Goal: Ask a question: Seek information or help from site administrators or community

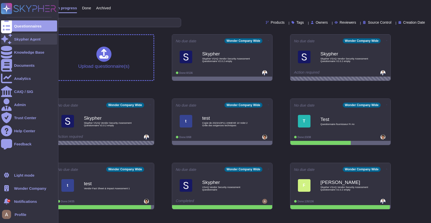
click at [12, 40] on div at bounding box center [6, 38] width 11 height 11
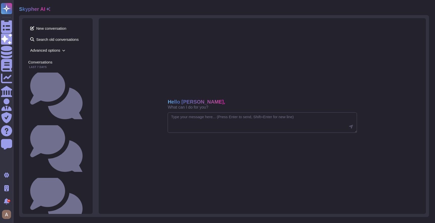
click at [48, 8] on icon at bounding box center [48, 9] width 4 height 4
click at [48, 49] on span "Advanced options" at bounding box center [57, 50] width 58 height 8
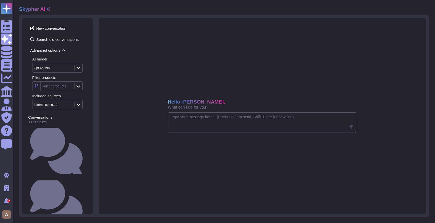
click at [49, 68] on div "Gpt 4o Mini" at bounding box center [42, 67] width 17 height 3
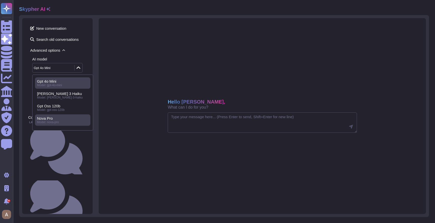
scroll to position [35, 0]
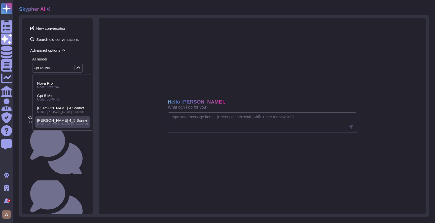
click at [55, 122] on span "Model: [PERSON_NAME]-4_5-sonnet" at bounding box center [62, 124] width 51 height 4
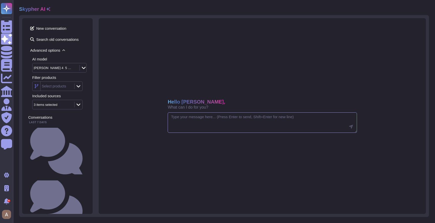
click at [199, 125] on textarea at bounding box center [262, 122] width 189 height 21
paste textarea "Does your management provision the authorization and restrictions for user acce…"
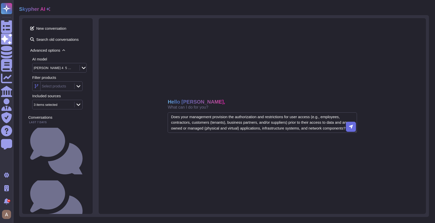
type textarea "Does your management provision the authorization and restrictions for user acce…"
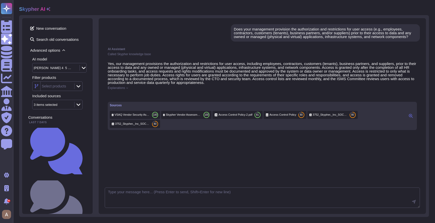
click at [124, 89] on span "Explanations" at bounding box center [116, 87] width 17 height 3
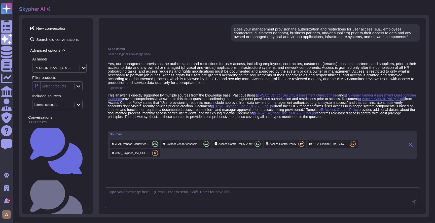
click at [408, 148] on button at bounding box center [411, 145] width 8 height 6
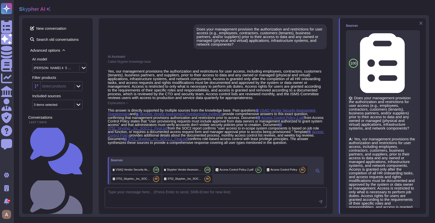
click at [419, 23] on icon at bounding box center [421, 23] width 4 height 4
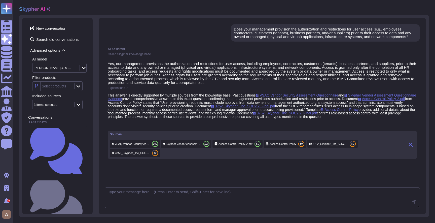
click at [125, 89] on span "Explanations" at bounding box center [116, 87] width 17 height 3
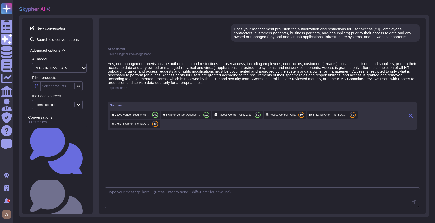
click at [125, 89] on span "Explanations" at bounding box center [116, 87] width 17 height 3
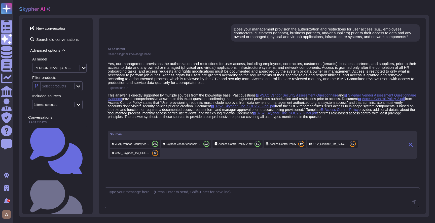
click at [125, 89] on span "Explanations" at bounding box center [116, 87] width 17 height 3
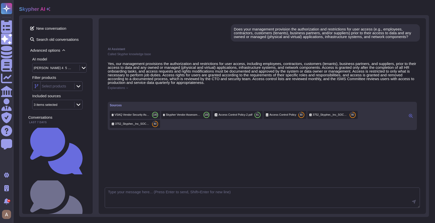
click at [55, 68] on div "[PERSON_NAME] 4_5 Sonnet" at bounding box center [53, 67] width 39 height 3
click at [151, 67] on p "Yes, our management provisions the authorization and restrictions for user acce…" at bounding box center [262, 73] width 309 height 23
click at [154, 192] on textarea at bounding box center [262, 197] width 315 height 21
type textarea "can you use only documents to answer"
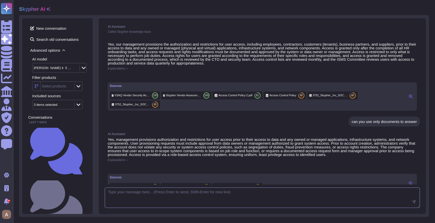
scroll to position [105, 0]
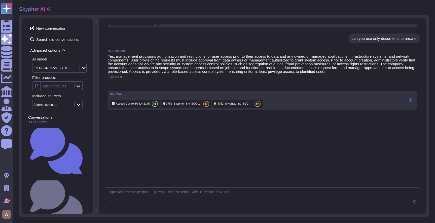
click at [409, 102] on icon at bounding box center [411, 100] width 4 height 4
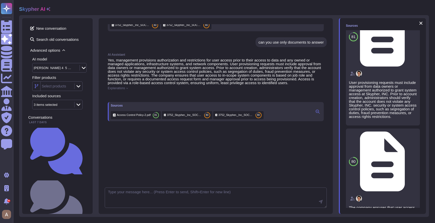
scroll to position [0, 0]
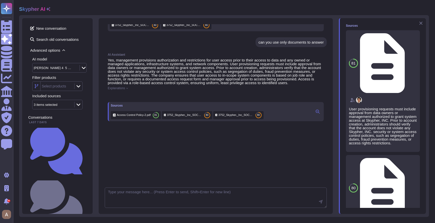
click at [421, 22] on icon at bounding box center [421, 23] width 4 height 4
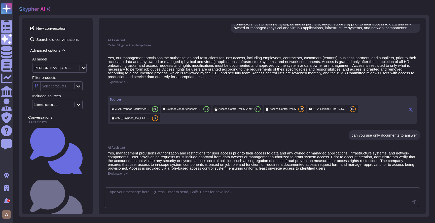
scroll to position [75, 0]
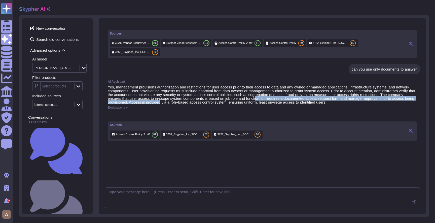
drag, startPoint x: 230, startPoint y: 110, endPoint x: 308, endPoint y: 105, distance: 78.2
click at [307, 104] on p "Yes, management provisions authorization and restrictions for user access prior…" at bounding box center [262, 94] width 309 height 19
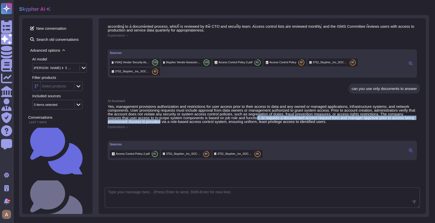
scroll to position [52, 0]
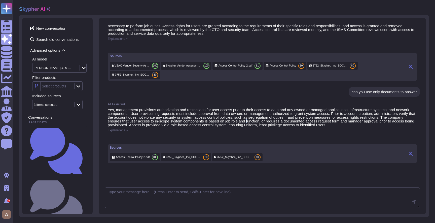
click at [296, 127] on p "Yes, management provisions authorization and restrictions for user access prior…" at bounding box center [262, 117] width 309 height 19
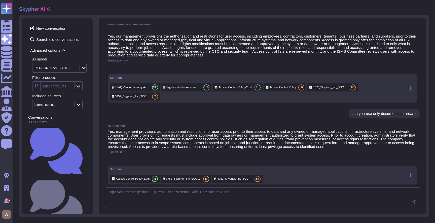
scroll to position [68, 0]
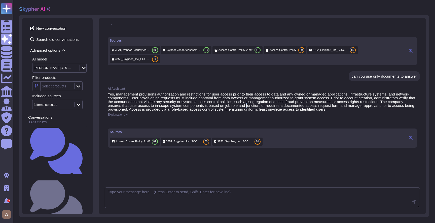
click at [407, 141] on button at bounding box center [411, 138] width 8 height 6
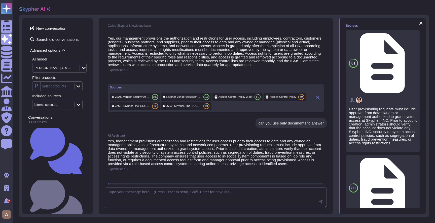
scroll to position [133, 0]
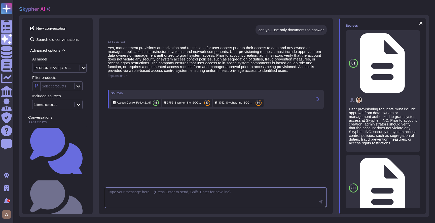
click at [214, 198] on textarea at bounding box center [216, 197] width 222 height 21
type textarea "can you use only our access control policy doc"
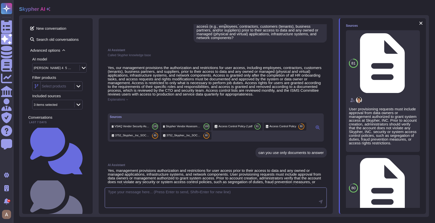
scroll to position [0, 0]
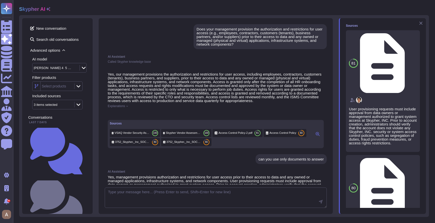
click at [422, 23] on icon at bounding box center [421, 23] width 4 height 4
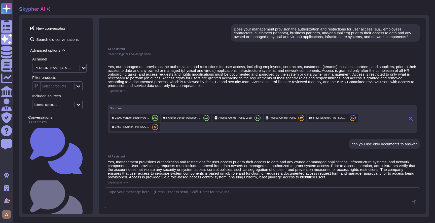
click at [242, 169] on p "Yes, management provisions authorization and restrictions for user access prior…" at bounding box center [262, 169] width 309 height 19
click at [328, 76] on p "Yes, our management provisions the authorization and restrictions for user acce…" at bounding box center [262, 76] width 309 height 23
click at [247, 32] on div "Does your management provision the authorization and restrictions for user acce…" at bounding box center [325, 32] width 183 height 11
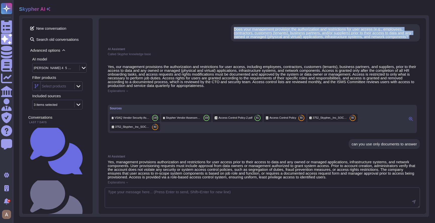
click at [247, 32] on div "Does your management provision the authorization and restrictions for user acce…" at bounding box center [325, 32] width 183 height 11
copy div "Does your management provision the authorization and restrictions for user acce…"
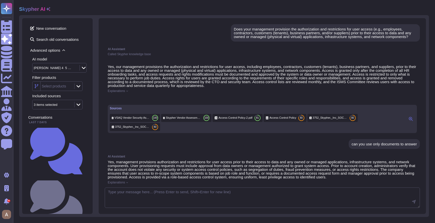
click at [55, 69] on div "[PERSON_NAME] 4_5 Sonnet" at bounding box center [53, 67] width 39 height 3
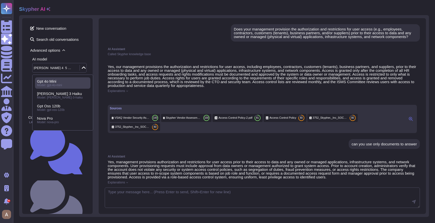
click at [53, 81] on span "Gpt 4o Mini" at bounding box center [46, 81] width 19 height 5
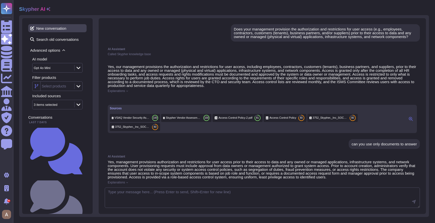
click at [56, 30] on span "New conversation" at bounding box center [57, 28] width 58 height 8
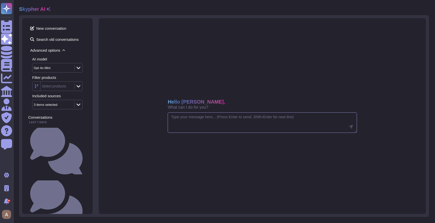
click at [204, 130] on textarea at bounding box center [262, 122] width 189 height 21
paste textarea "Does your management provision the authorization and restrictions for user acce…"
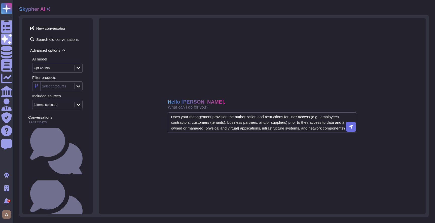
type textarea "Does your management provision the authorization and restrictions for user acce…"
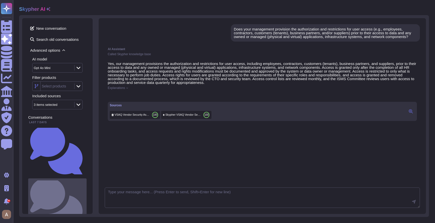
click at [85, 202] on small "Does your management provision the authorization and restrictions for user acce…" at bounding box center [85, 203] width 0 height 3
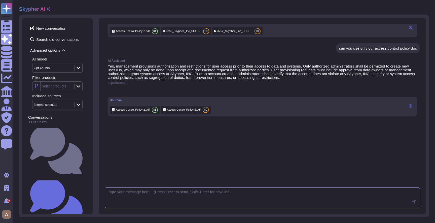
scroll to position [103, 0]
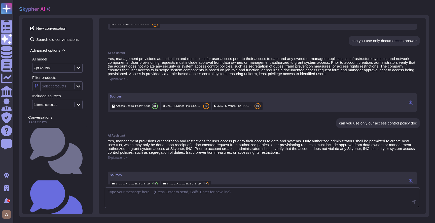
click at [353, 43] on div "can you use only documents to answer" at bounding box center [383, 41] width 65 height 4
copy div "can you use only documents to answer"
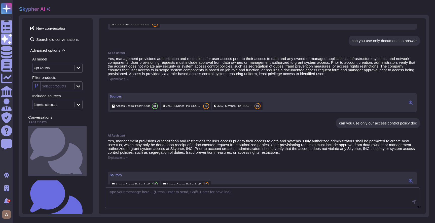
click at [85, 149] on small "Does your management provision the authorization and restrictions for user acce…" at bounding box center [85, 150] width 0 height 3
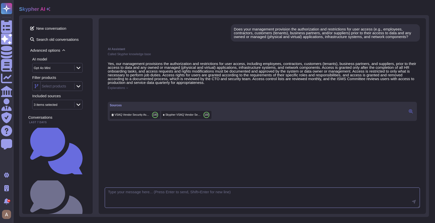
click at [170, 195] on textarea at bounding box center [262, 197] width 315 height 21
paste textarea "can you use only documents to answer"
type textarea "can you use only documents to answer"
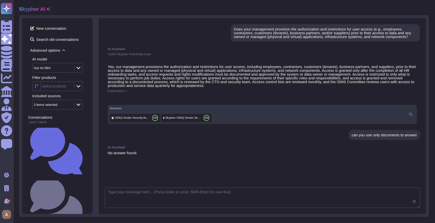
click at [260, 38] on div "Does your management provision the authorization and restrictions for user acce…" at bounding box center [325, 32] width 183 height 11
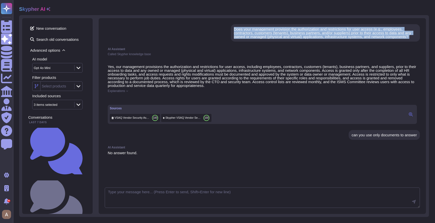
click at [260, 38] on div "Does your management provision the authorization and restrictions for user acce…" at bounding box center [325, 32] width 183 height 11
copy div "Does your management provision the authorization and restrictions for user acce…"
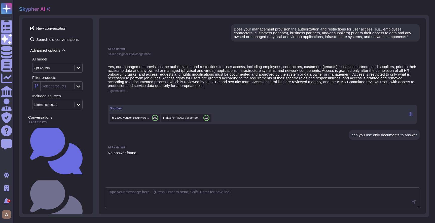
click at [58, 64] on div "Gpt 4o Mini" at bounding box center [52, 67] width 40 height 9
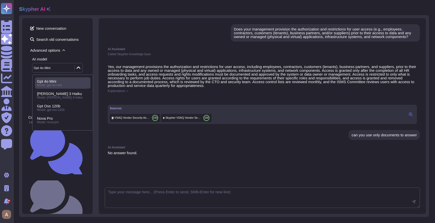
scroll to position [35, 0]
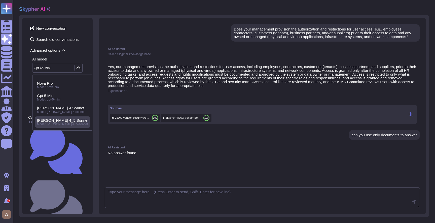
click at [59, 121] on span "[PERSON_NAME] 4_5 Sonnet" at bounding box center [62, 120] width 51 height 5
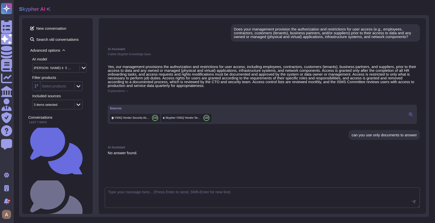
click at [52, 65] on div "[PERSON_NAME] 4_5 Sonnet" at bounding box center [55, 67] width 46 height 9
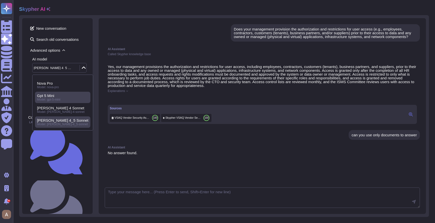
click at [52, 100] on span "Model: gpt-5-mini" at bounding box center [48, 100] width 23 height 4
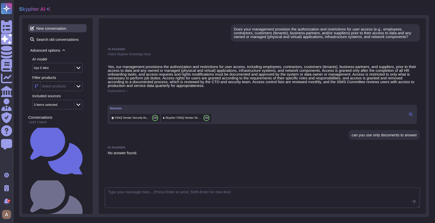
click at [57, 29] on span "New conversation" at bounding box center [57, 28] width 58 height 8
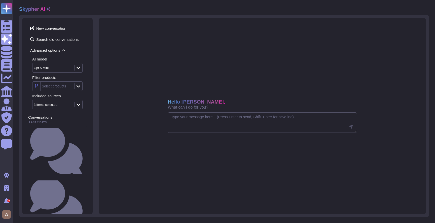
click at [209, 111] on div "Hello [PERSON_NAME], What can I do for you?" at bounding box center [262, 115] width 327 height 195
click at [211, 119] on textarea at bounding box center [262, 122] width 189 height 21
paste textarea "Does your management provision the authorization and restrictions for user acce…"
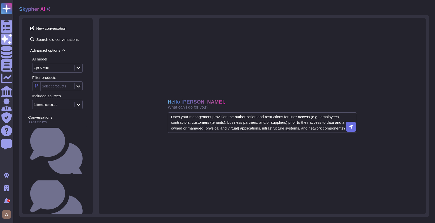
type textarea "Does your management provision the authorization and restrictions for user acce…"
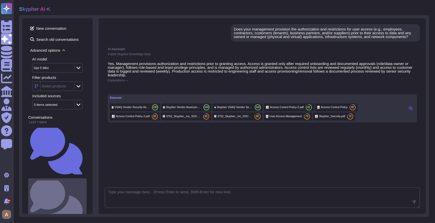
click at [85, 202] on small "Does your management provision the authorization and restrictions for user acce…" at bounding box center [85, 203] width 0 height 3
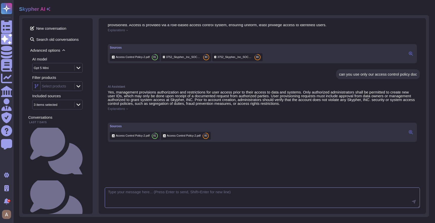
scroll to position [105, 0]
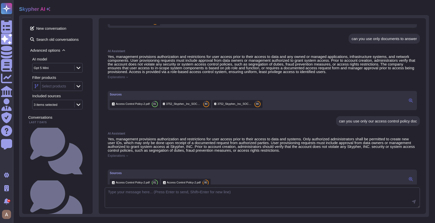
click at [359, 44] on div "can you use only documents to answer" at bounding box center [383, 39] width 71 height 10
copy div "can you use only documents to answer"
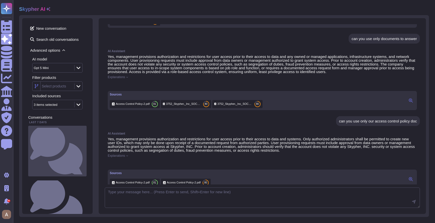
click at [85, 149] on small "Does your management provision the authorization and restrictions for user acce…" at bounding box center [85, 150] width 0 height 3
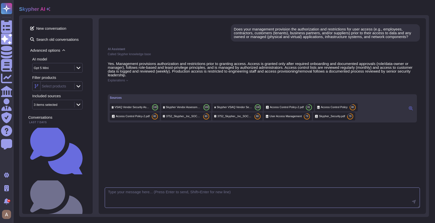
click at [174, 190] on textarea at bounding box center [262, 197] width 315 height 21
paste textarea "can you use only documents to answer"
type textarea "can you use only documents to answer"
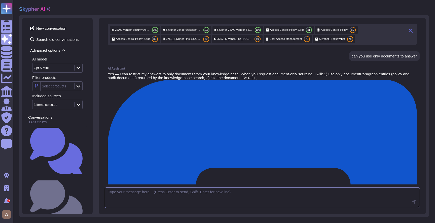
scroll to position [114, 0]
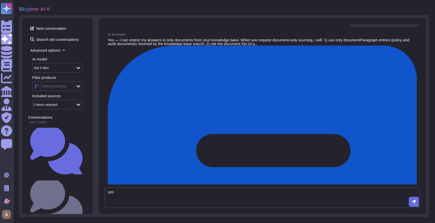
type textarea "yes"
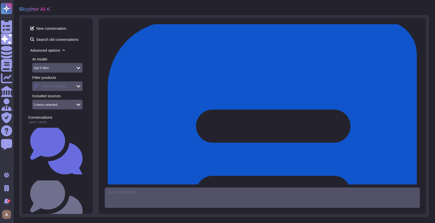
scroll to position [135, 0]
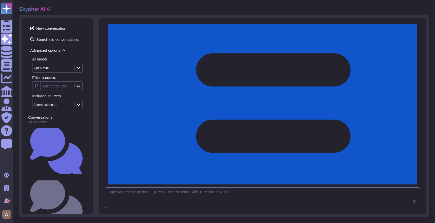
scroll to position [197, 0]
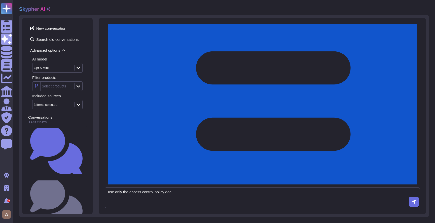
type textarea "use only the access control policy doc"
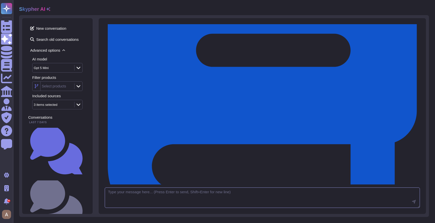
scroll to position [287, 0]
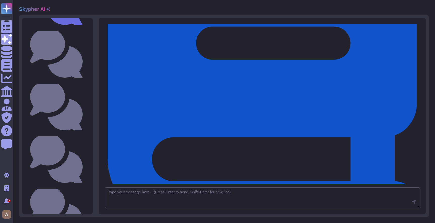
scroll to position [0, 0]
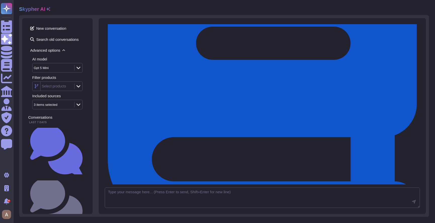
click at [65, 62] on div "AI model Gpt 5 Mini" at bounding box center [59, 64] width 54 height 15
click at [65, 65] on div "Gpt 5 Mini" at bounding box center [52, 67] width 40 height 9
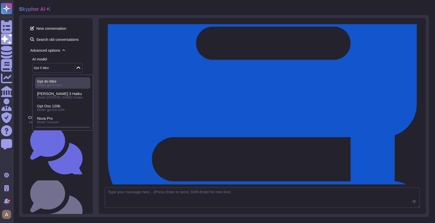
click at [65, 82] on div "Gpt 4o Mini" at bounding box center [62, 81] width 51 height 5
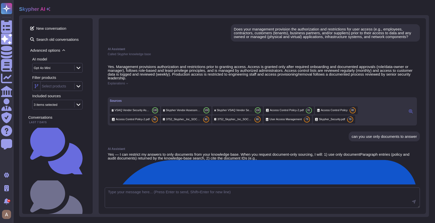
click at [246, 36] on div "Does your management provision the authorization and restrictions for user acce…" at bounding box center [325, 32] width 183 height 11
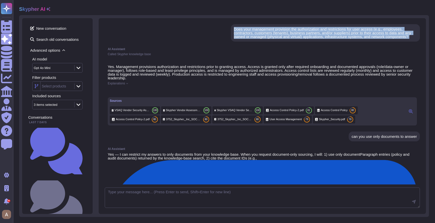
click at [246, 36] on div "Does your management provision the authorization and restrictions for user acce…" at bounding box center [325, 32] width 183 height 11
copy div "Does your management provision the authorization and restrictions for user acce…"
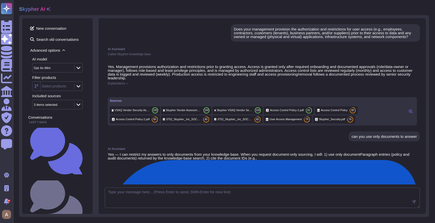
click at [66, 65] on div "Gpt 4o Mini" at bounding box center [52, 67] width 40 height 9
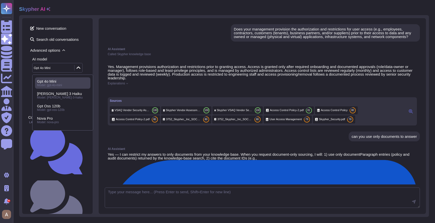
scroll to position [35, 0]
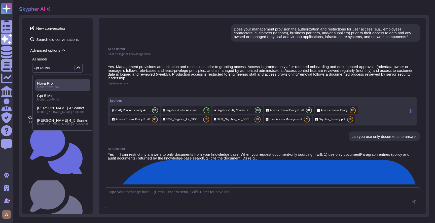
click at [51, 84] on span "Nova Pro" at bounding box center [45, 83] width 16 height 5
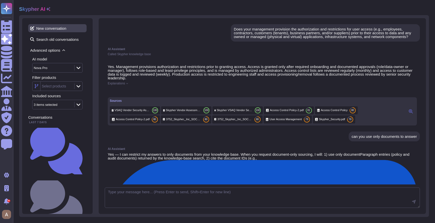
click at [53, 31] on span "New conversation" at bounding box center [57, 28] width 58 height 8
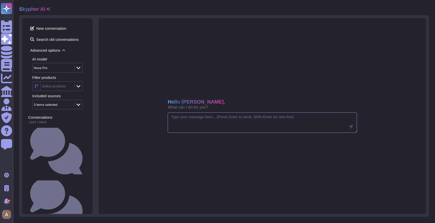
click at [217, 117] on textarea at bounding box center [262, 122] width 189 height 21
paste textarea "Does your management provision the authorization and restrictions for user acce…"
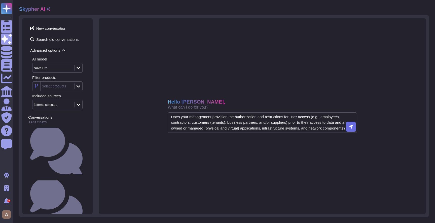
type textarea "Does your management provision the authorization and restrictions for user acce…"
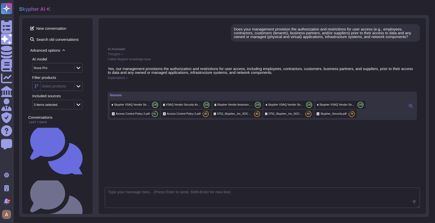
click at [58, 178] on div "Does your management provision the authorization and restrictions for user acce…" at bounding box center [57, 203] width 58 height 51
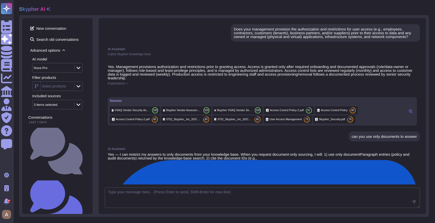
click at [373, 138] on div "can you use only documents to answer" at bounding box center [383, 136] width 65 height 4
copy div "can you use only documents to answer"
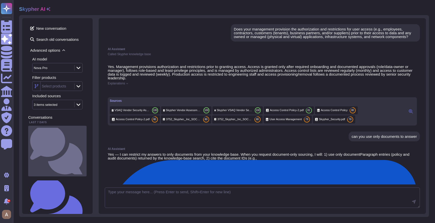
click at [59, 127] on div "Does your management provision the authorization and restrictions for user acce…" at bounding box center [57, 151] width 58 height 51
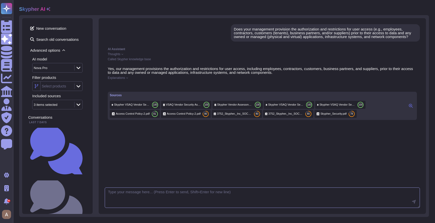
click at [153, 190] on textarea at bounding box center [262, 197] width 315 height 21
paste textarea "can you use only documents to answer"
type textarea "can you use only documents to answer"
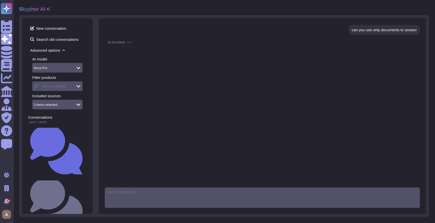
scroll to position [112, 0]
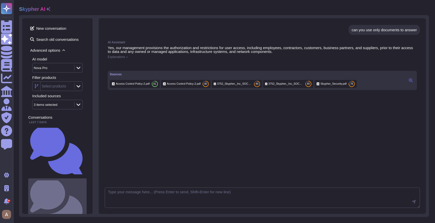
click at [85, 202] on small "Does your management provision the authorization and restrictions for user acce…" at bounding box center [85, 203] width 0 height 3
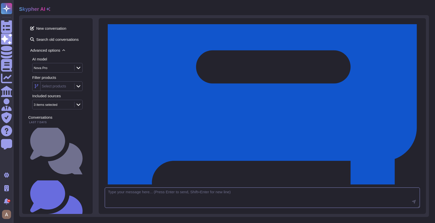
scroll to position [246, 0]
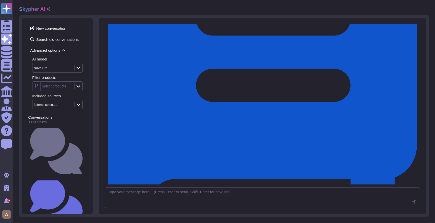
copy div "use only the access control policy doc"
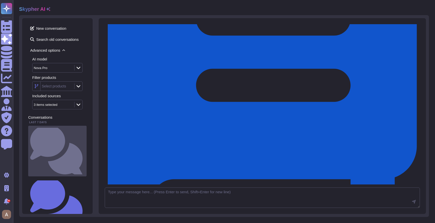
click at [59, 133] on div "Does your management provision the authorization and restrictions for user acce…" at bounding box center [57, 151] width 58 height 51
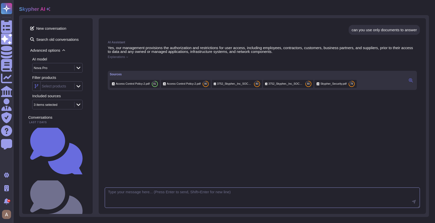
click at [137, 191] on textarea at bounding box center [262, 197] width 315 height 21
paste textarea "use only the access control policy doc"
type textarea "use only the access control policy doc"
click at [66, 65] on div "Nova Pro" at bounding box center [52, 67] width 40 height 9
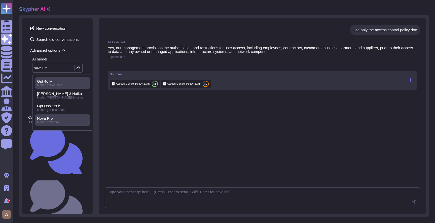
click at [49, 84] on span "Model: gpt-4o-mini" at bounding box center [49, 85] width 25 height 4
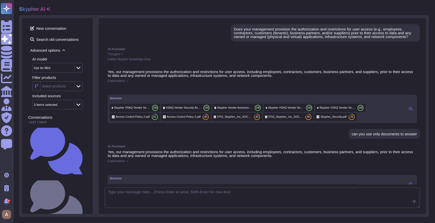
click at [242, 38] on div "Does your management provision the authorization and restrictions for user acce…" at bounding box center [325, 32] width 183 height 11
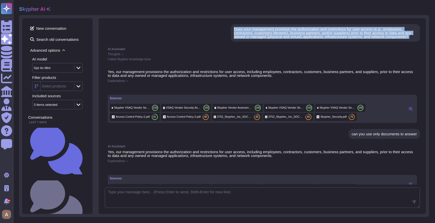
click at [242, 38] on div "Does your management provision the authorization and restrictions for user acce…" at bounding box center [325, 32] width 183 height 11
copy div "Does your management provision the authorization and restrictions for user acce…"
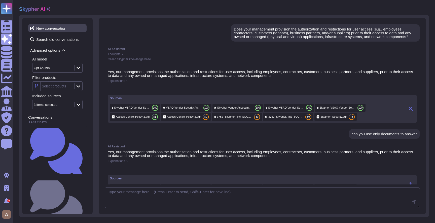
click at [48, 28] on span "New conversation" at bounding box center [57, 28] width 58 height 8
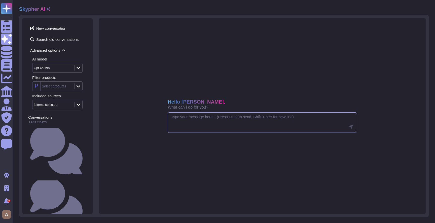
click at [201, 129] on textarea at bounding box center [262, 122] width 189 height 21
paste textarea "Does your management provision the authorization and restrictions for user acce…"
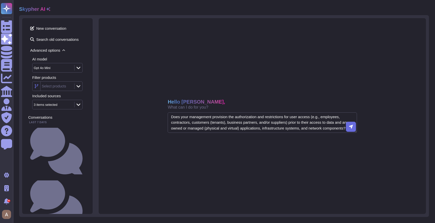
type textarea "Does your management provision the authorization and restrictions for user acce…"
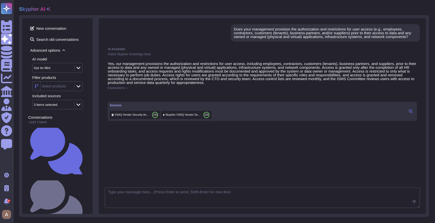
click at [42, 67] on div "Gpt 4o Mini" at bounding box center [42, 67] width 17 height 3
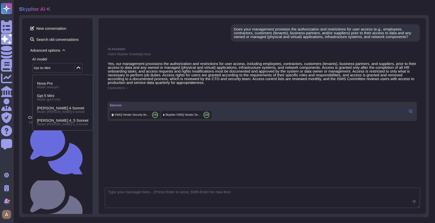
scroll to position [29, 0]
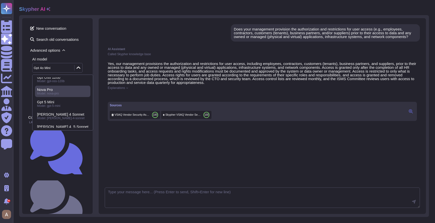
click at [58, 92] on span "Model: nova-pro" at bounding box center [48, 94] width 22 height 4
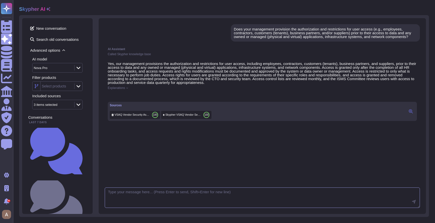
click at [156, 193] on textarea at bounding box center [262, 197] width 315 height 21
type textarea "can you use only docs to answer ?"
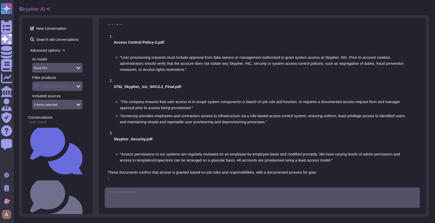
scroll to position [113, 0]
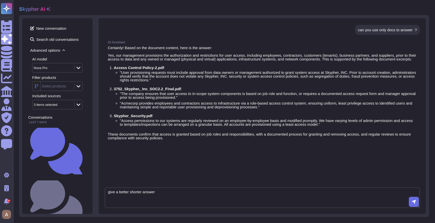
type textarea "give a better shorter answer"
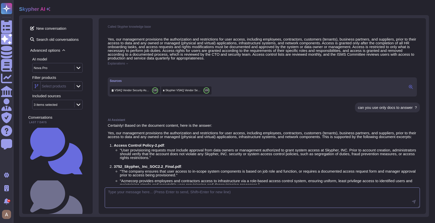
scroll to position [0, 0]
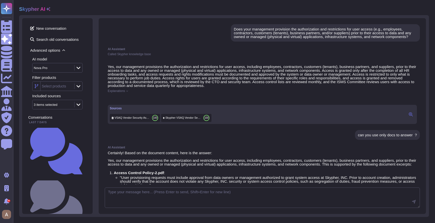
click at [258, 38] on div "Does your management provision the authorization and restrictions for user acce…" at bounding box center [325, 32] width 183 height 11
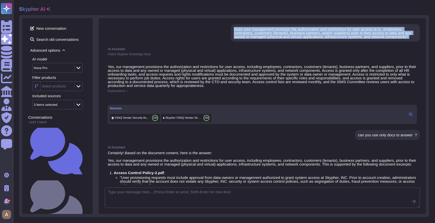
click at [258, 38] on div "Does your management provision the authorization and restrictions for user acce…" at bounding box center [325, 32] width 183 height 11
copy div "Does your management provision the authorization and restrictions for user acce…"
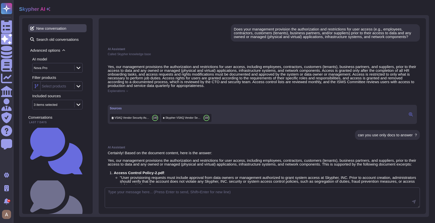
click at [51, 26] on span "New conversation" at bounding box center [57, 28] width 58 height 8
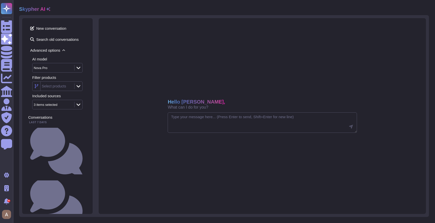
click at [58, 71] on div "Nova Pro" at bounding box center [52, 67] width 40 height 9
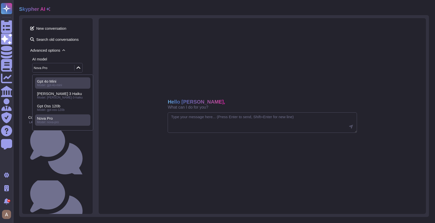
click at [60, 86] on span "Model: gpt-4o-mini" at bounding box center [49, 85] width 25 height 4
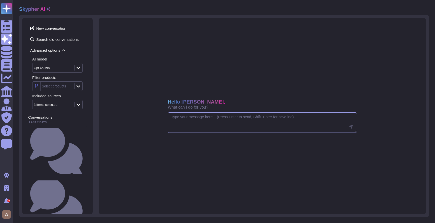
click at [194, 125] on textarea at bounding box center [262, 122] width 189 height 21
paste textarea "Does your management provision the authorization and restrictions for user acce…"
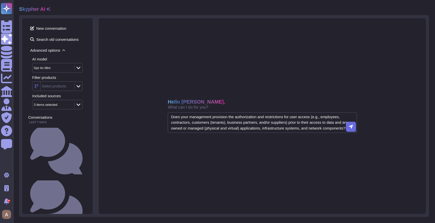
type textarea "Does your management provision the authorization and restrictions for user acce…"
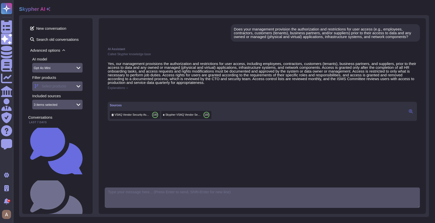
click at [61, 67] on div "Gpt 4o Mini" at bounding box center [51, 67] width 34 height 3
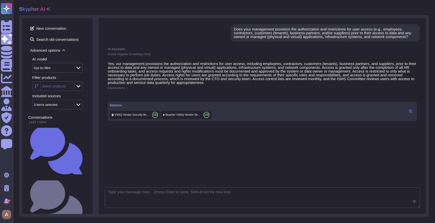
click at [60, 67] on div "Gpt 4o Mini" at bounding box center [51, 67] width 34 height 3
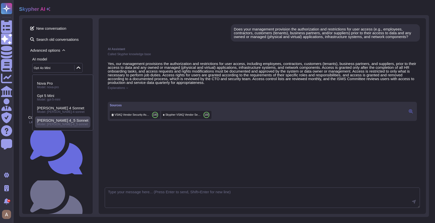
click at [51, 118] on span "[PERSON_NAME] 4_5 Sonnet" at bounding box center [62, 120] width 51 height 5
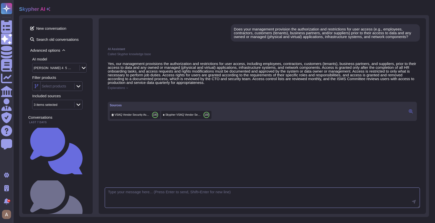
click at [153, 190] on textarea at bounding box center [262, 197] width 315 height 21
type textarea "can you use only docs to answer ?"
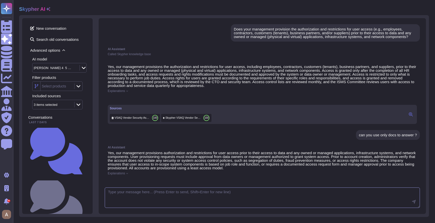
scroll to position [113, 0]
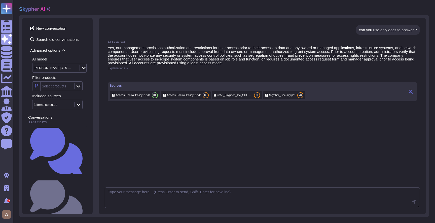
click at [298, 67] on div "Explanations" at bounding box center [262, 68] width 309 height 3
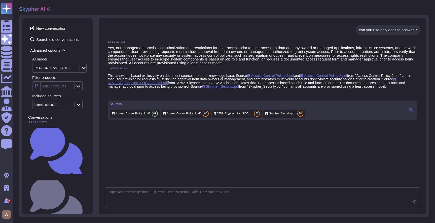
click at [125, 67] on span "Explanations" at bounding box center [116, 68] width 17 height 3
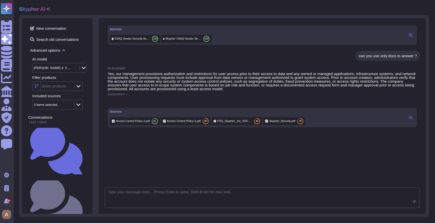
scroll to position [42, 0]
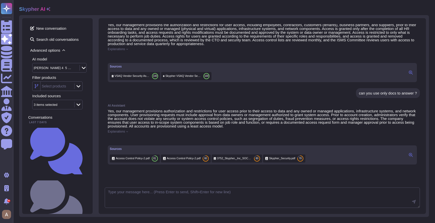
click at [171, 55] on div "Yes, our management provisions the authorization and restrictions for user acce…" at bounding box center [262, 52] width 315 height 65
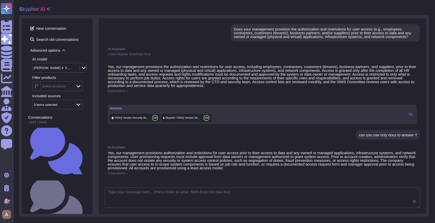
click at [57, 81] on div "Select products" at bounding box center [57, 86] width 50 height 10
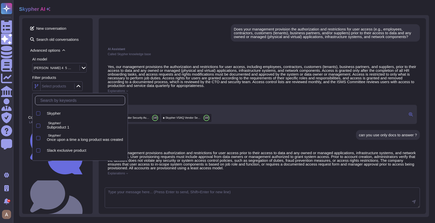
click at [148, 92] on div "Explanations" at bounding box center [262, 90] width 309 height 3
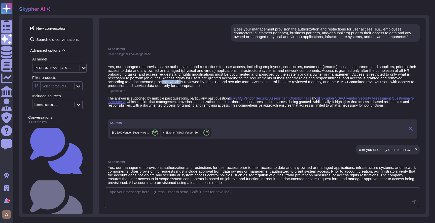
drag, startPoint x: 219, startPoint y: 87, endPoint x: 237, endPoint y: 87, distance: 18.1
click at [237, 87] on p "Yes, our management provisions the authorization and restrictions for user acce…" at bounding box center [262, 76] width 309 height 23
click at [241, 80] on p "Yes, our management provisions the authorization and restrictions for user acce…" at bounding box center [262, 76] width 309 height 23
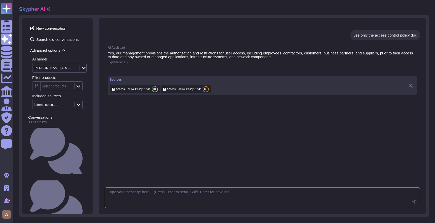
scroll to position [187, 0]
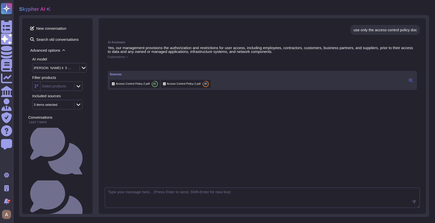
click at [46, 66] on div "[PERSON_NAME] 4_5 Sonnet" at bounding box center [53, 67] width 39 height 3
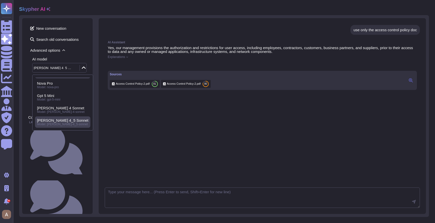
scroll to position [0, 0]
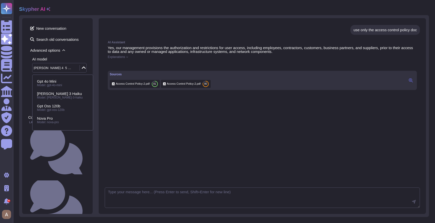
click at [113, 106] on div "AI Assistant Yes, our management provisions the authorization and restrictions …" at bounding box center [262, 109] width 315 height 143
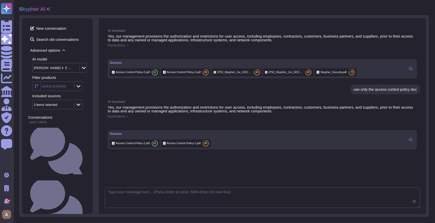
scroll to position [187, 0]
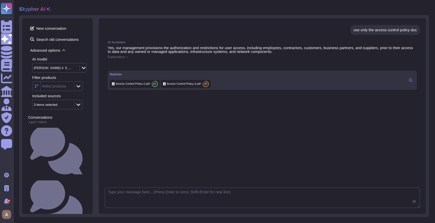
click at [117, 59] on div "AI Assistant Yes, our management provisions the authorization and restrictions …" at bounding box center [262, 65] width 315 height 55
click at [118, 57] on span "Explanations" at bounding box center [116, 56] width 17 height 3
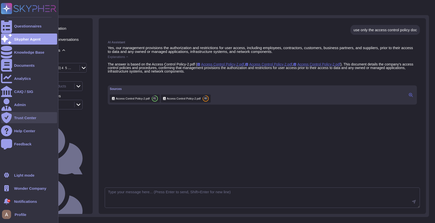
click at [7, 117] on icon at bounding box center [6, 117] width 10 height 11
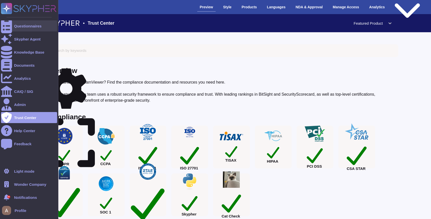
click at [38, 28] on div "Questionnaires" at bounding box center [29, 25] width 56 height 11
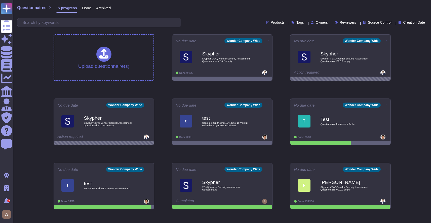
click at [42, 95] on div "Questionnaires In progress Done Archived Products Tags Owners Reviewers Source …" at bounding box center [222, 138] width 418 height 277
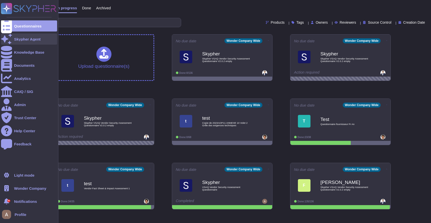
click at [10, 39] on div at bounding box center [6, 38] width 11 height 11
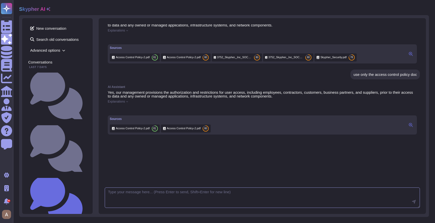
scroll to position [187, 0]
